Goal: Transaction & Acquisition: Purchase product/service

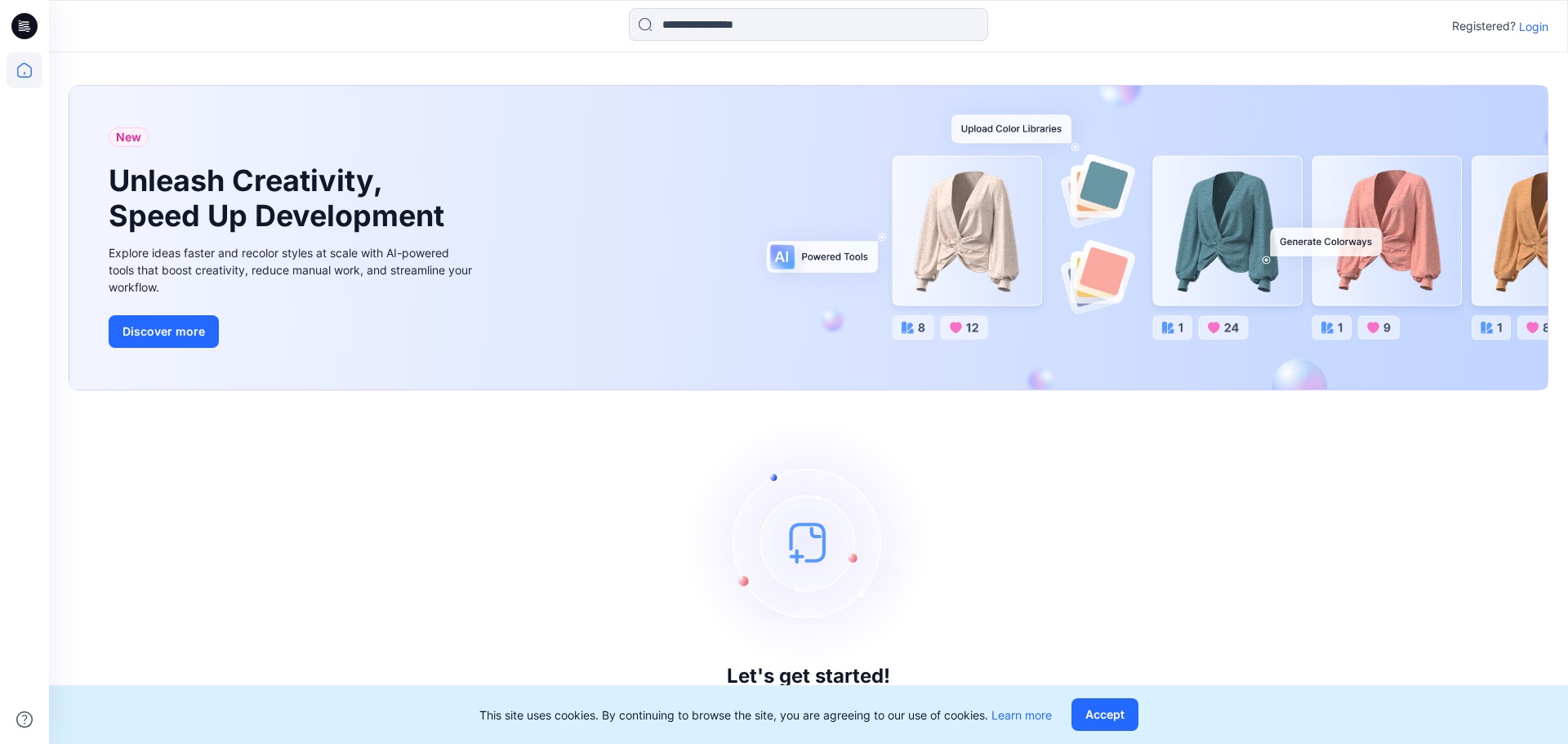
click at [1529, 21] on p "Login" at bounding box center [1533, 26] width 29 height 17
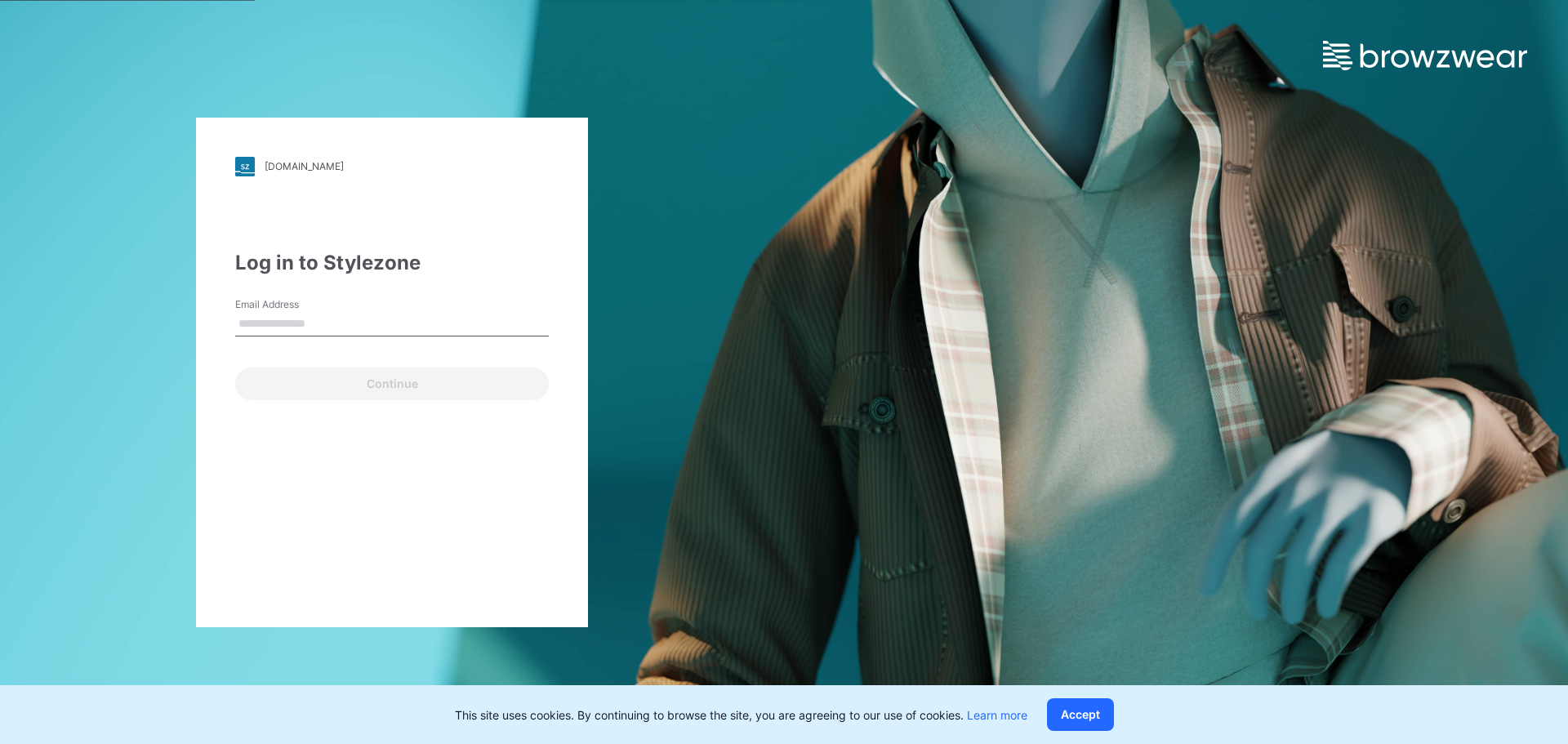
click at [355, 321] on input "Email Address" at bounding box center [392, 324] width 313 height 24
click at [271, 325] on input "Email Address" at bounding box center [392, 324] width 313 height 24
type input "*******"
click at [338, 326] on input "*******" at bounding box center [392, 324] width 313 height 24
drag, startPoint x: 338, startPoint y: 325, endPoint x: 154, endPoint y: 331, distance: 184.1
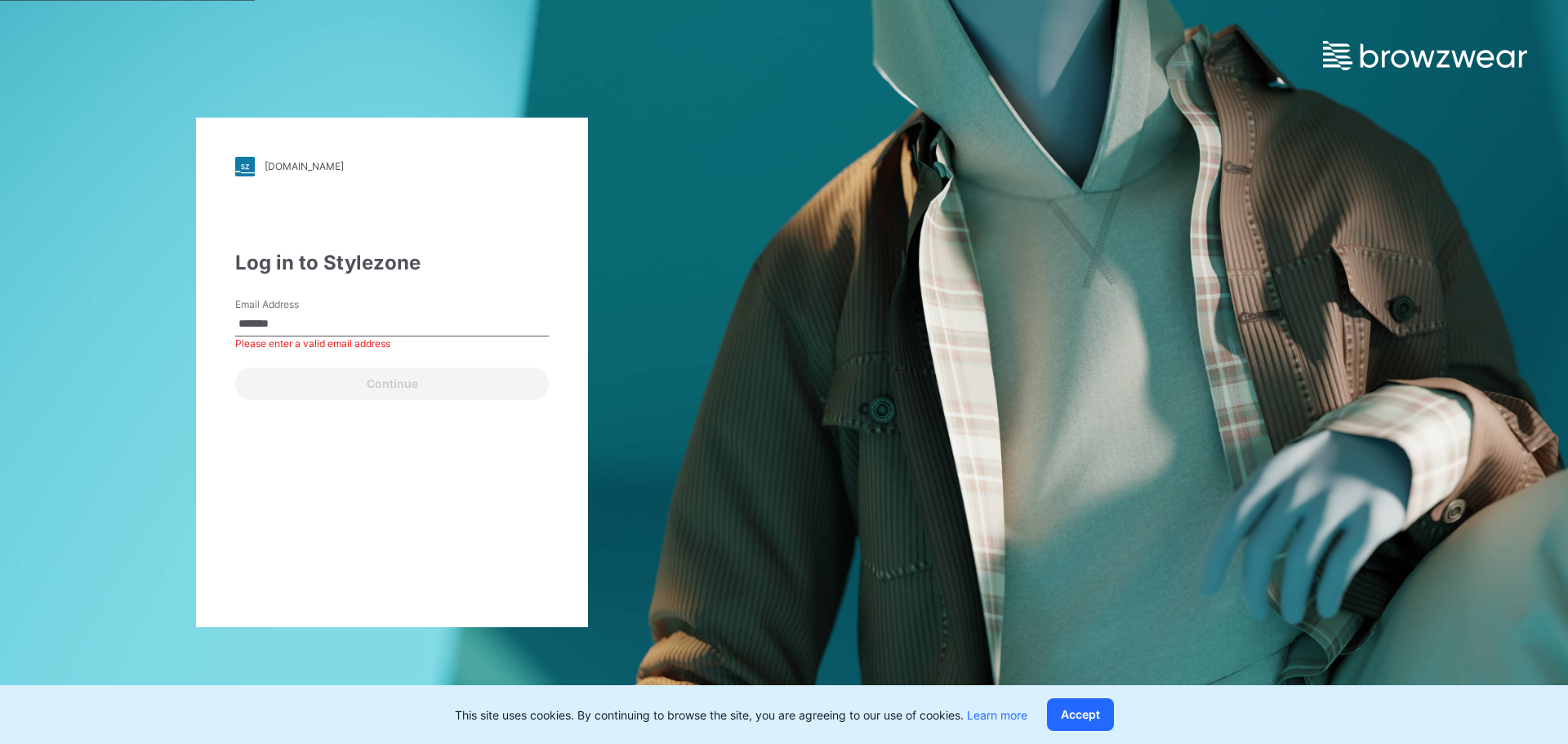
click at [154, 331] on div "[DOMAIN_NAME] Loading... Log in to Stylezone Email Address ******* Please enter…" at bounding box center [392, 372] width 784 height 744
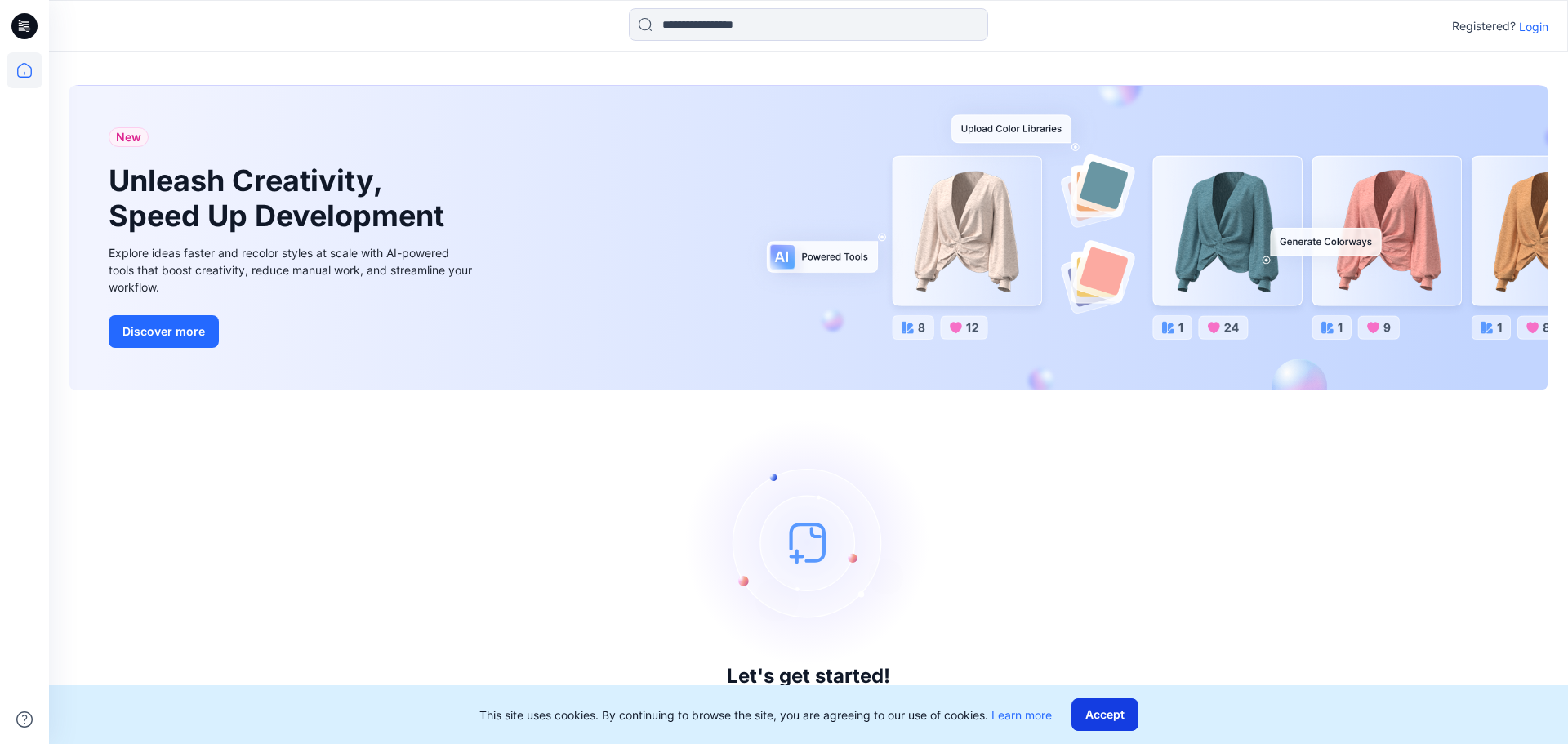
click at [1120, 715] on button "Accept" at bounding box center [1105, 715] width 67 height 33
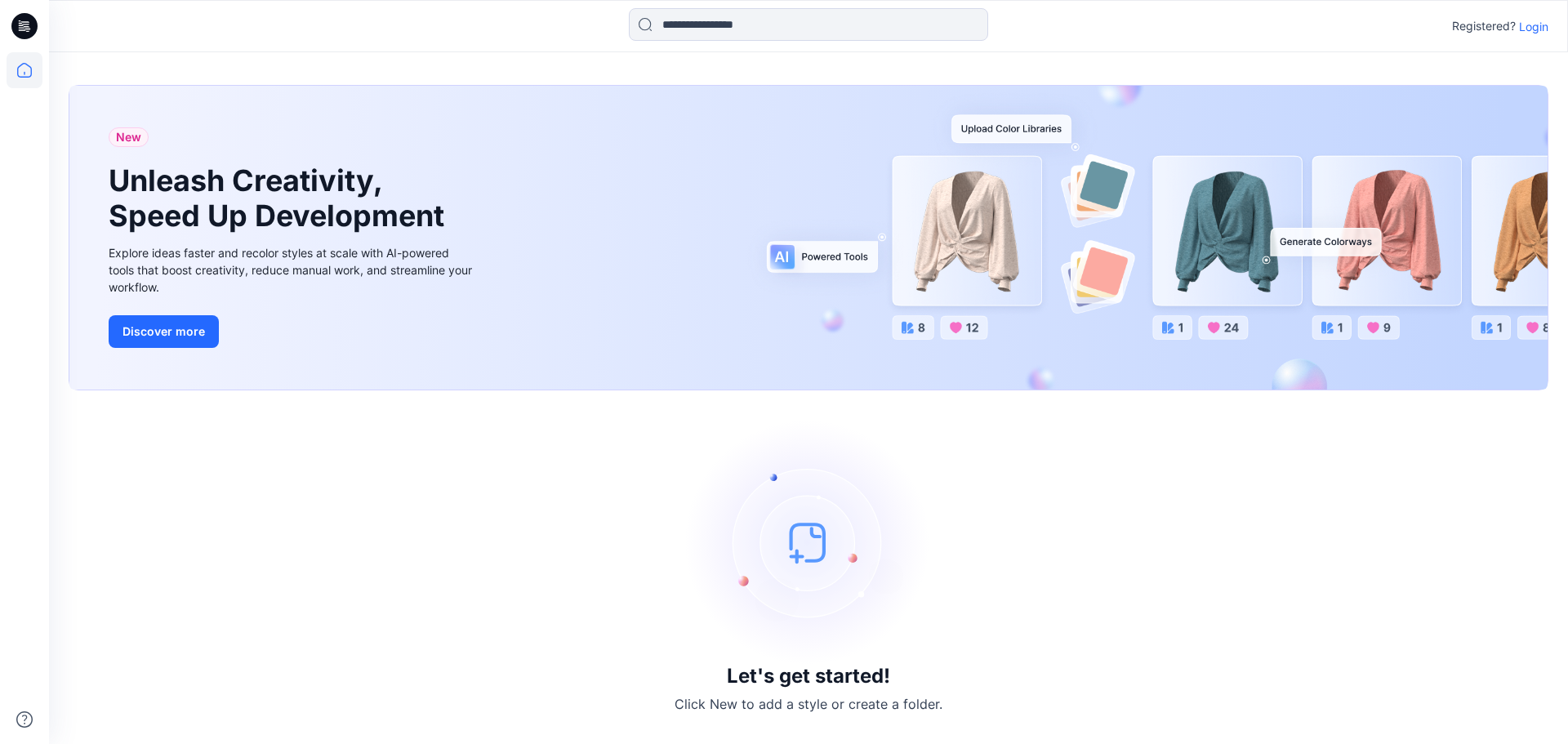
click at [1539, 29] on p "Login" at bounding box center [1533, 26] width 29 height 17
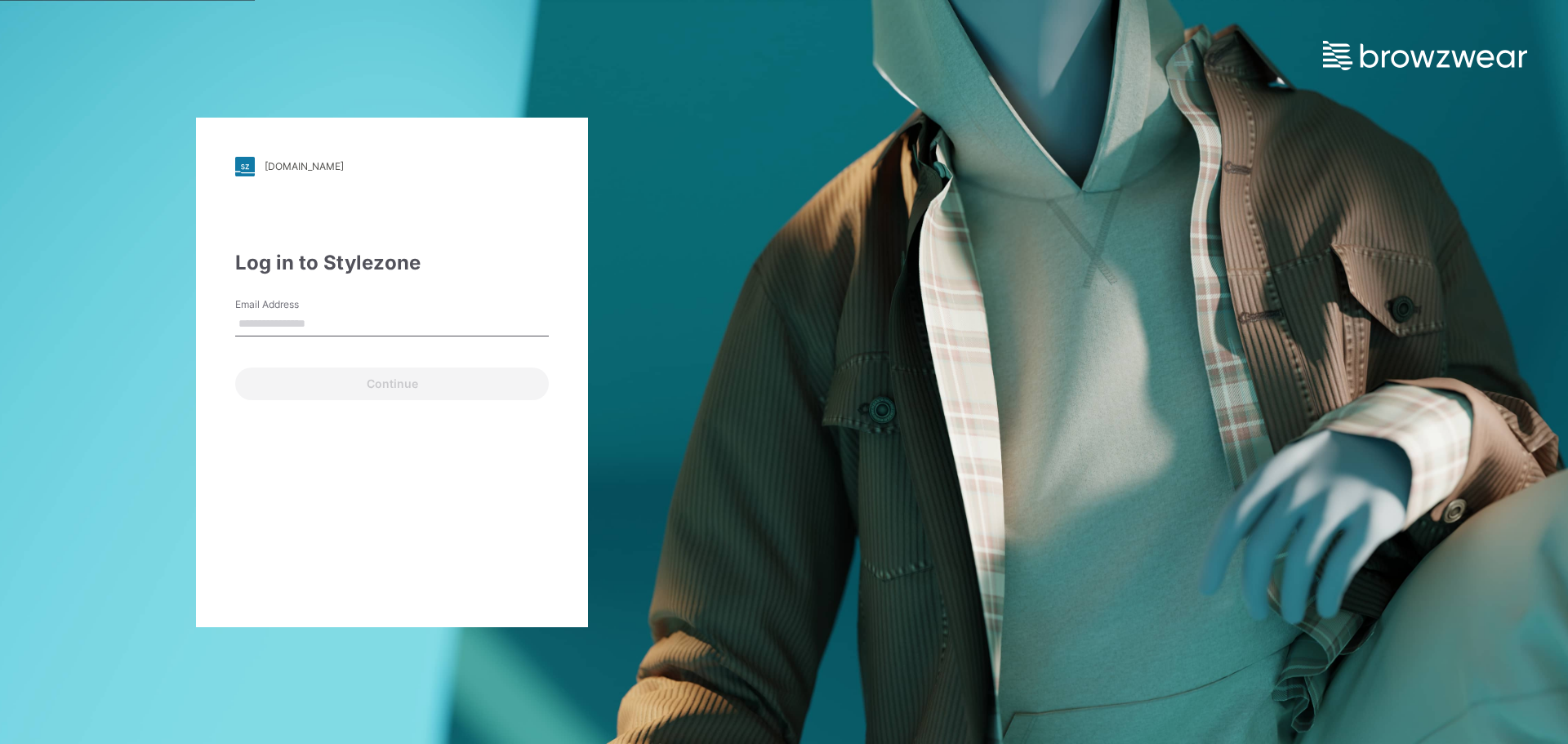
type input "**********"
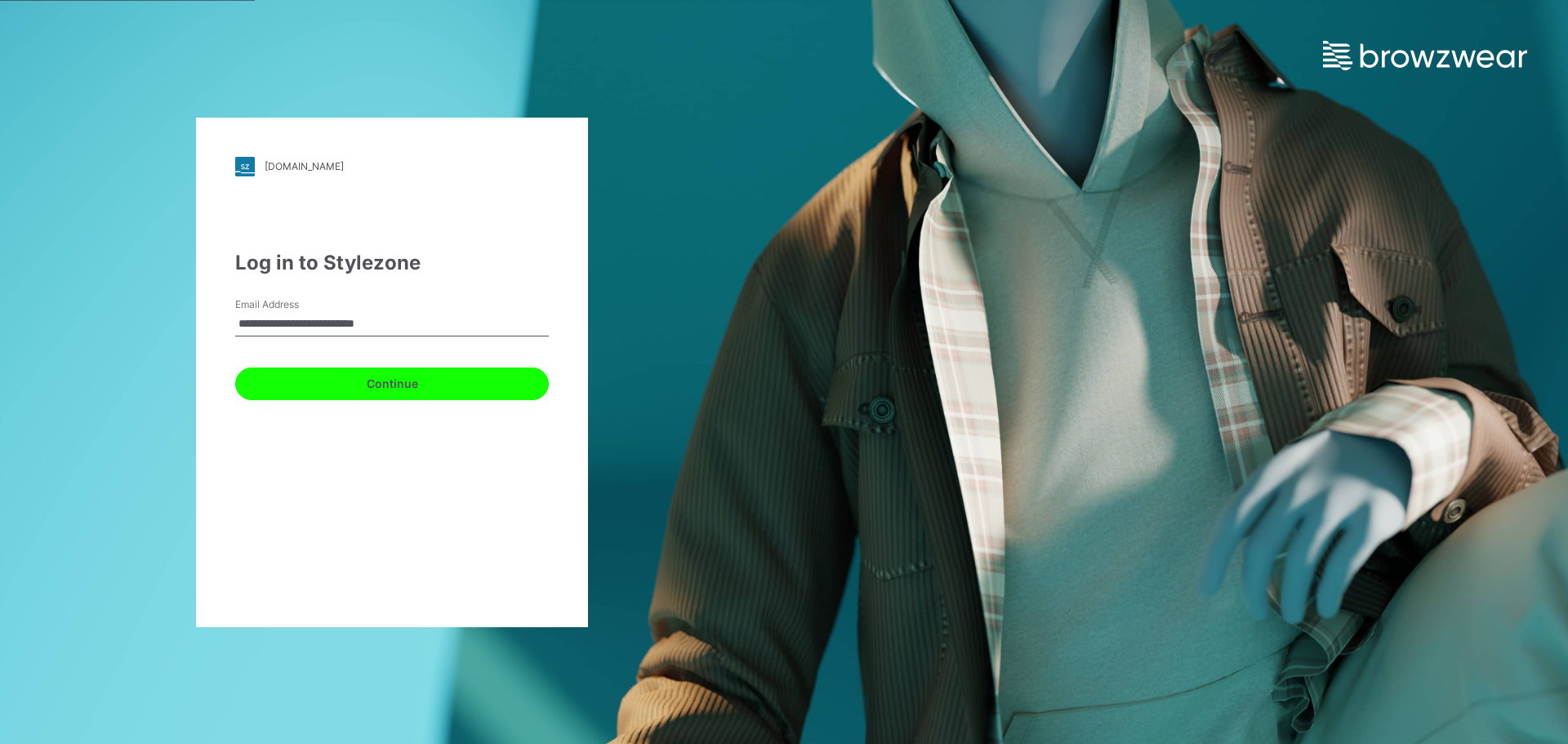
click at [398, 383] on button "Continue" at bounding box center [392, 383] width 313 height 33
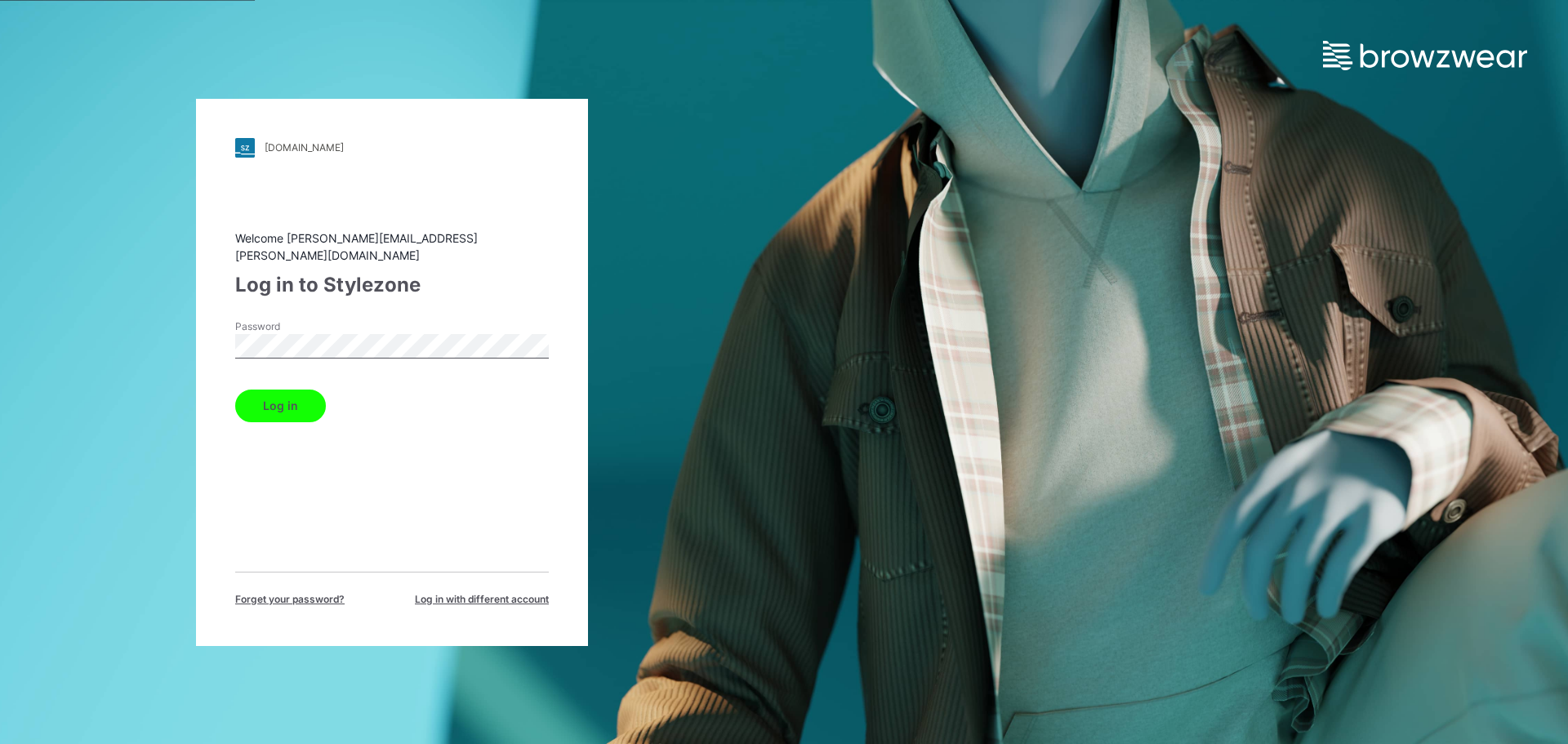
click at [288, 394] on button "Log in" at bounding box center [280, 406] width 91 height 33
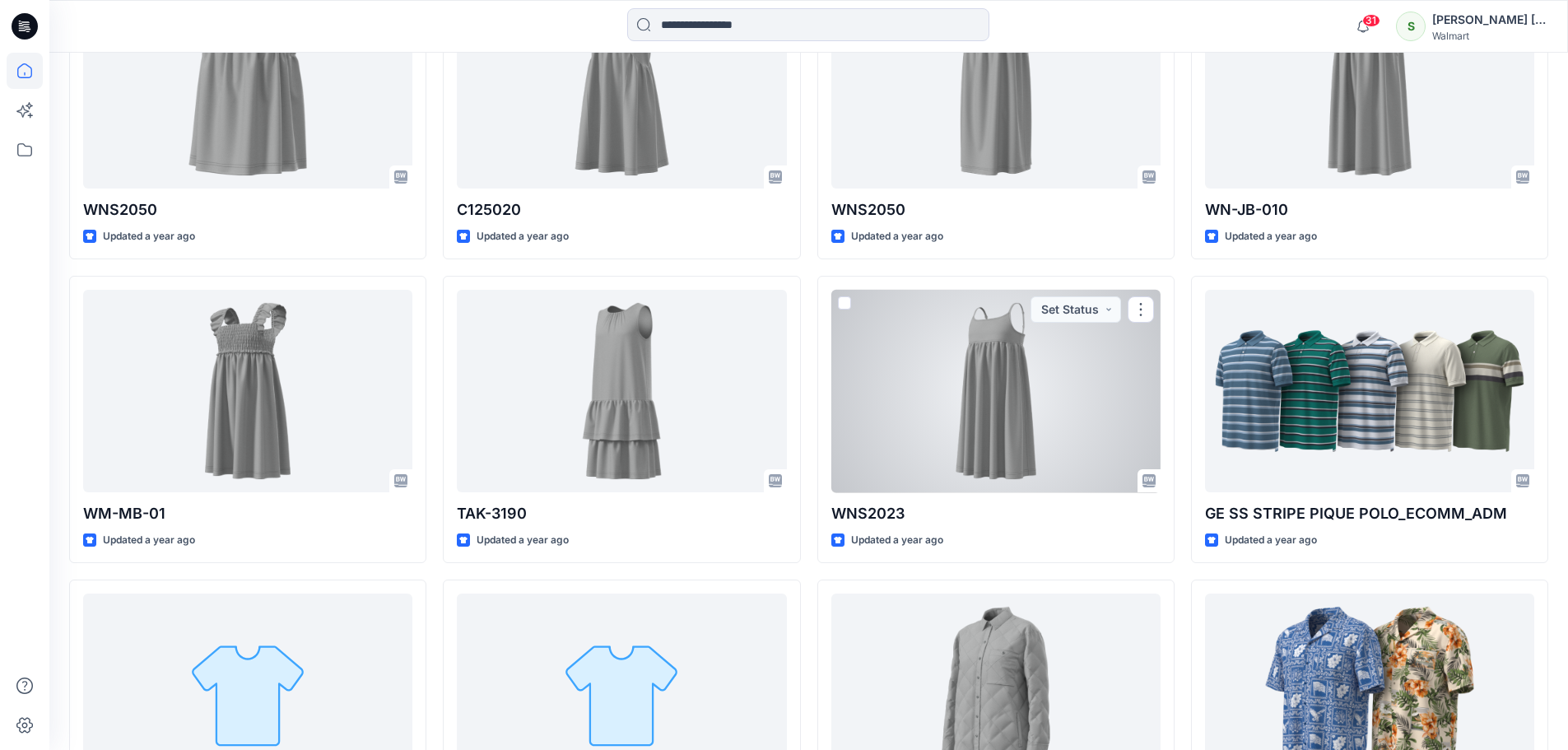
scroll to position [27078, 0]
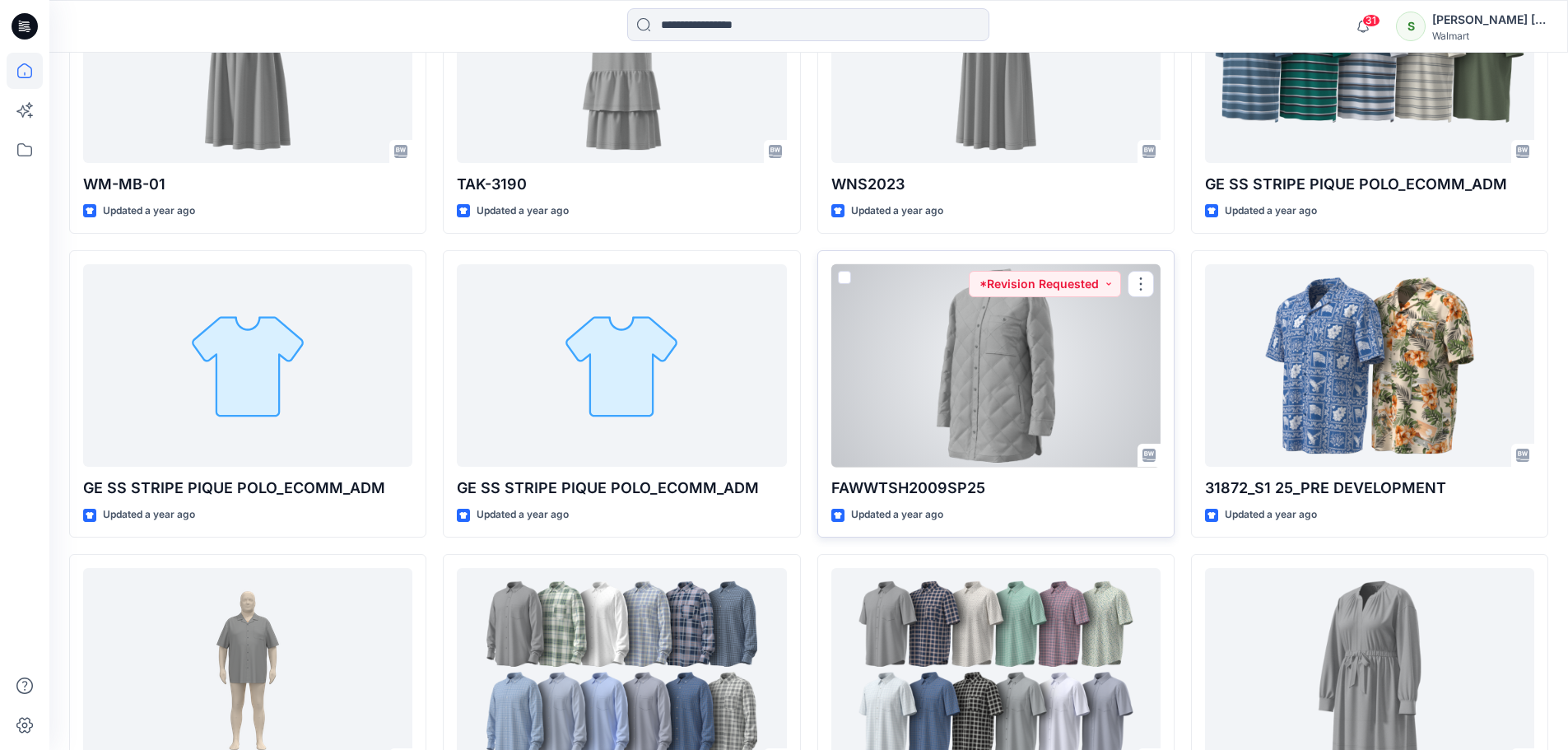
click at [974, 380] on div at bounding box center [996, 366] width 329 height 204
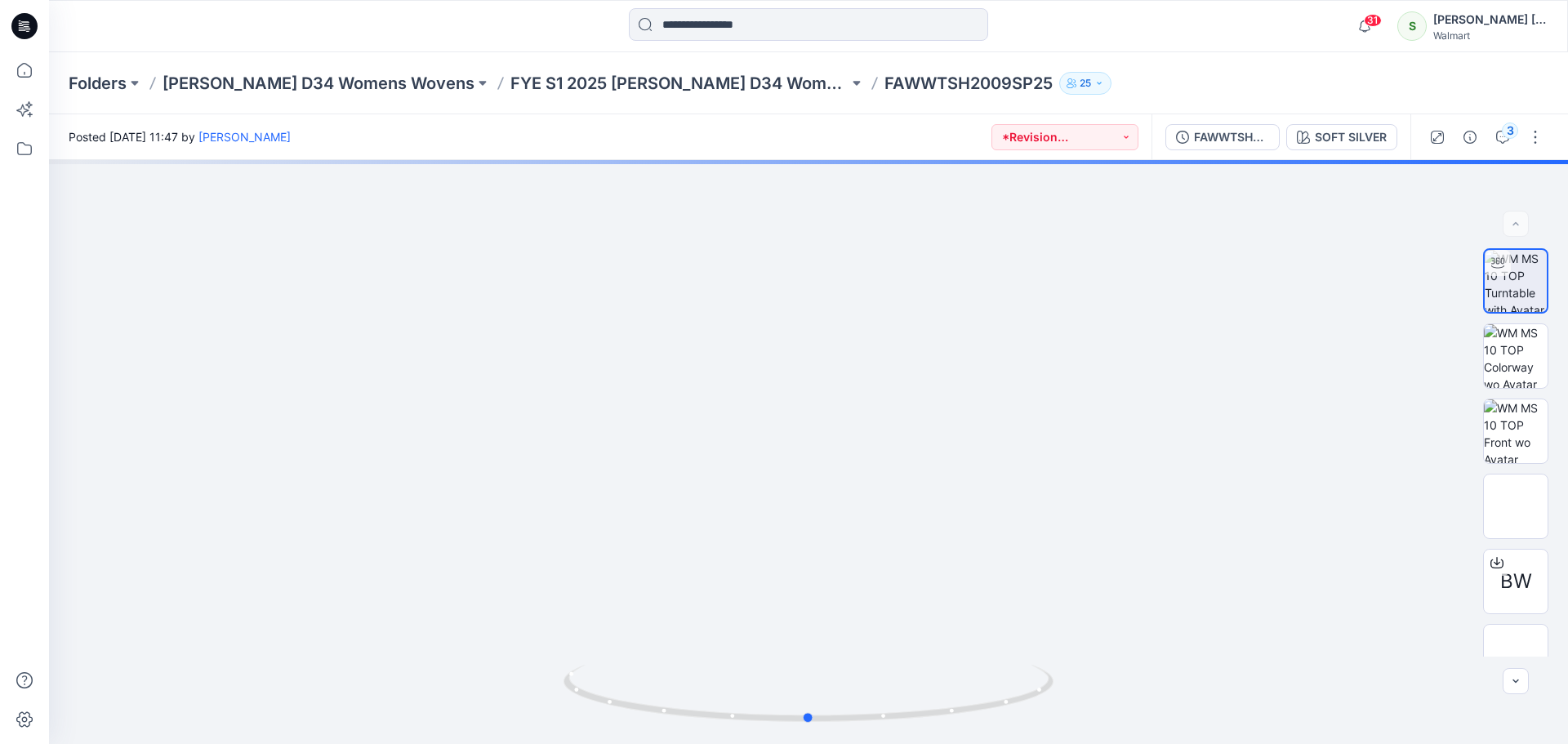
click at [966, 377] on div at bounding box center [808, 452] width 1519 height 584
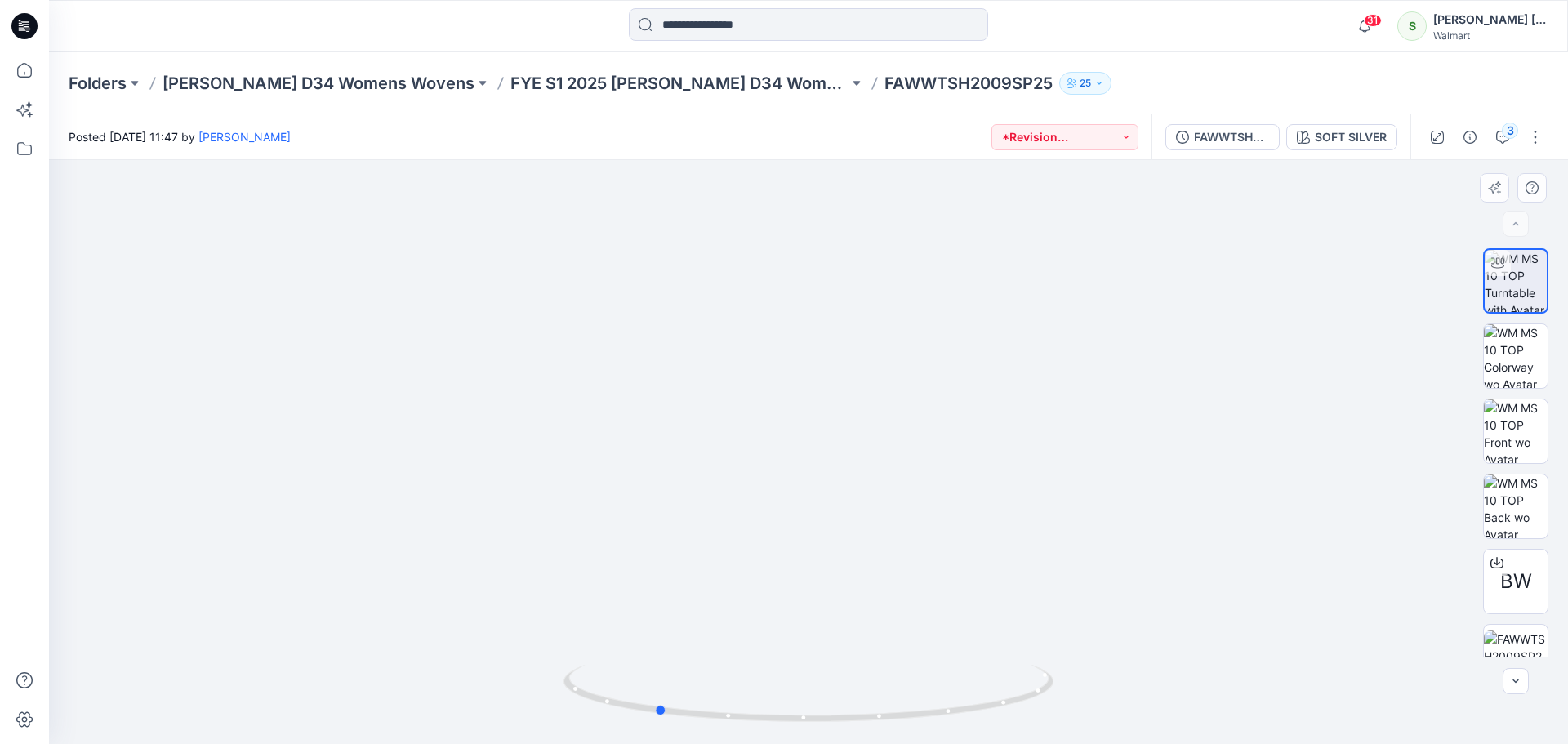
drag, startPoint x: 957, startPoint y: 385, endPoint x: 811, endPoint y: 436, distance: 154.7
drag, startPoint x: 781, startPoint y: 385, endPoint x: 977, endPoint y: 404, distance: 196.9
drag, startPoint x: 1004, startPoint y: 406, endPoint x: 1202, endPoint y: 431, distance: 199.6
drag, startPoint x: 992, startPoint y: 399, endPoint x: 697, endPoint y: 400, distance: 295.0
click at [728, 411] on img at bounding box center [808, 452] width 600 height 584
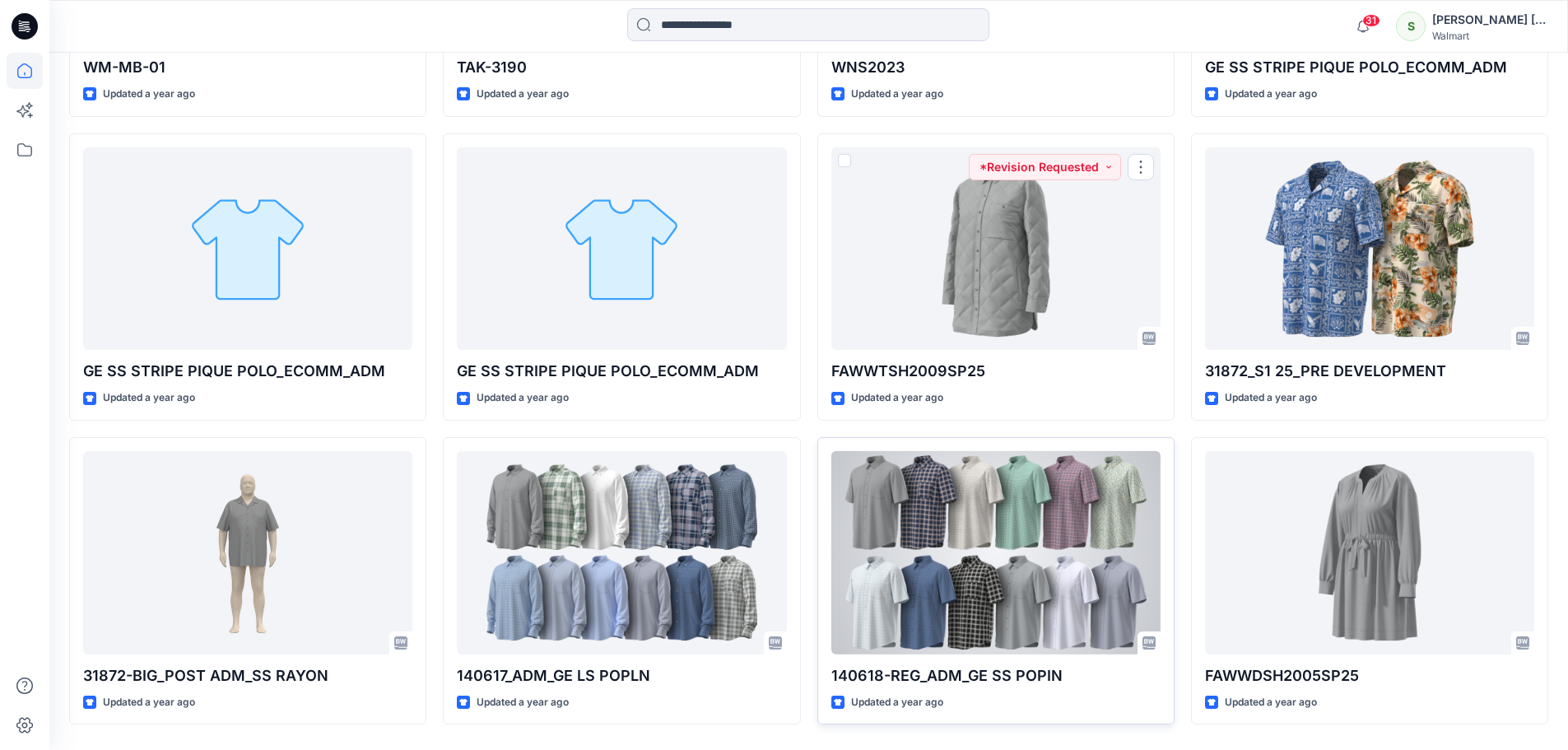
scroll to position [27248, 0]
